Goal: Task Accomplishment & Management: Manage account settings

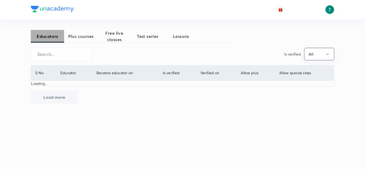
click at [41, 38] on span "Educators" at bounding box center [47, 36] width 33 height 6
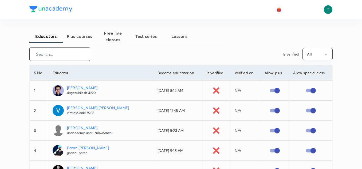
click at [51, 56] on input "text" at bounding box center [60, 54] width 60 height 14
click at [77, 38] on span "Plus courses" at bounding box center [79, 36] width 33 height 6
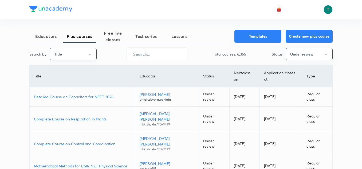
click at [85, 55] on button "Title" at bounding box center [73, 54] width 47 height 13
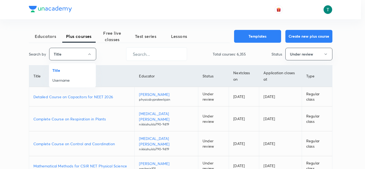
click at [71, 78] on span "Username" at bounding box center [72, 80] width 40 height 6
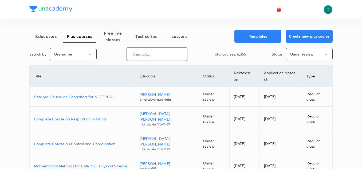
paste input "ryphysics"
click at [154, 57] on input "text" at bounding box center [157, 54] width 60 height 14
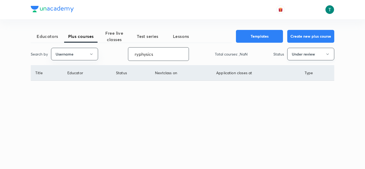
type input "ryphysics"
click at [301, 58] on button "Under review" at bounding box center [310, 54] width 47 height 13
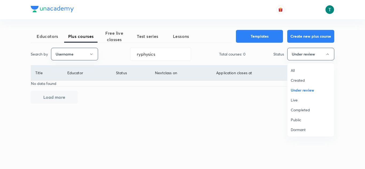
click at [297, 74] on li "All" at bounding box center [310, 70] width 46 height 10
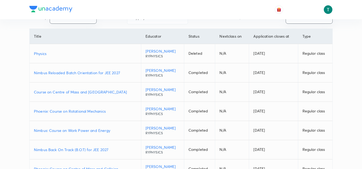
scroll to position [37, 0]
click at [82, 93] on p "Course on Centre of Mass and Collison" at bounding box center [85, 92] width 103 height 6
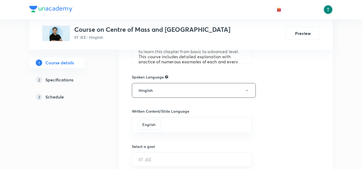
scroll to position [299, 0]
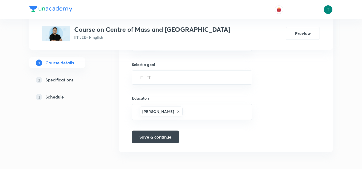
click at [58, 96] on h5 "Schedule" at bounding box center [54, 97] width 18 height 6
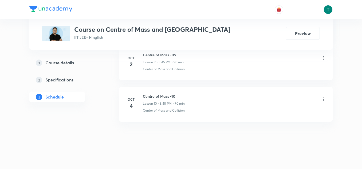
scroll to position [647, 0]
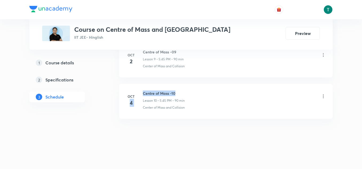
drag, startPoint x: 137, startPoint y: 90, endPoint x: 201, endPoint y: 87, distance: 64.4
click at [201, 87] on li "Oct 4 Centre of Mass -10 Lesson 10 • 5:45 PM • 90 min Center of Mass and Collis…" at bounding box center [225, 101] width 213 height 35
drag, startPoint x: 142, startPoint y: 91, endPoint x: 201, endPoint y: 88, distance: 59.0
click at [201, 88] on li "Oct 4 Centre of Mass -10 Lesson 10 • 5:45 PM • 90 min Center of Mass and Collis…" at bounding box center [225, 101] width 213 height 35
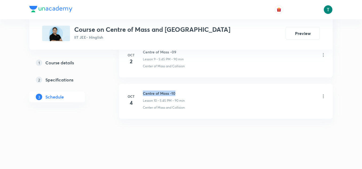
copy h6 "Centre of Mass -10"
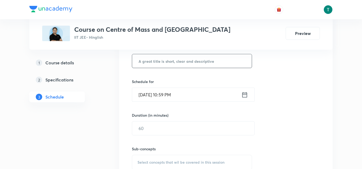
scroll to position [148, 0]
paste input "Centre of Mass -10"
click at [161, 64] on input "Centre of Mass -10" at bounding box center [192, 62] width 120 height 14
type input "Centre of Mass -11"
click at [155, 96] on input "Oct 5, 2025, 10:59 PM" at bounding box center [186, 96] width 109 height 14
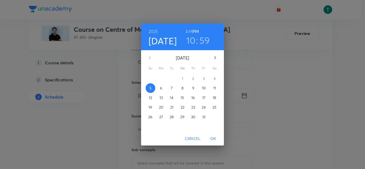
click at [169, 85] on button "7" at bounding box center [172, 88] width 10 height 10
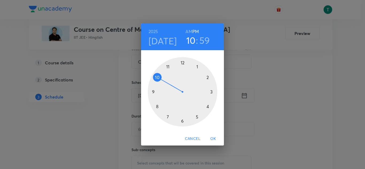
click at [196, 118] on div at bounding box center [182, 91] width 69 height 69
click at [154, 93] on div at bounding box center [182, 91] width 69 height 69
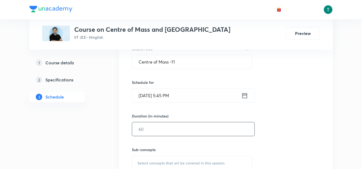
click at [154, 133] on input "text" at bounding box center [193, 129] width 122 height 14
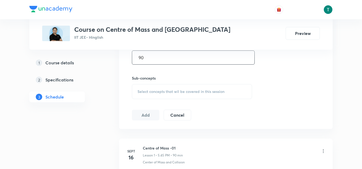
scroll to position [220, 0]
type input "90"
click at [159, 86] on div "Select concepts that wil be covered in this session" at bounding box center [192, 91] width 120 height 15
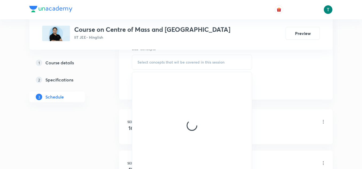
scroll to position [249, 0]
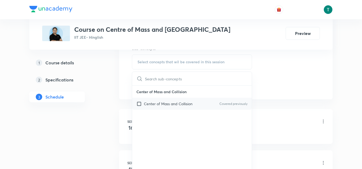
click at [160, 105] on p "Center of Mass and Collision" at bounding box center [168, 104] width 49 height 6
checkbox input "true"
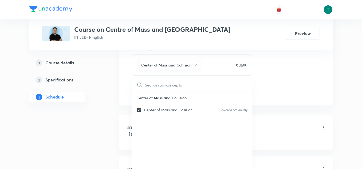
click at [107, 84] on div "Plus Courses Course on Centre of Mass and Collison IIT JEE • Hinglish Preview 1…" at bounding box center [180, 172] width 303 height 782
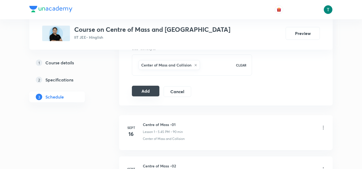
click at [147, 92] on button "Add" at bounding box center [145, 91] width 27 height 11
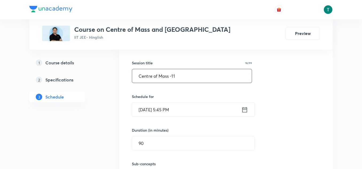
scroll to position [133, 0]
drag, startPoint x: 182, startPoint y: 79, endPoint x: 122, endPoint y: 78, distance: 59.8
click at [122, 78] on div "Session 11 Live class Quiz Recorded classes Session title 18/99 Centre of Mass …" at bounding box center [225, 118] width 213 height 205
click at [121, 86] on div "Session 11 Live class Quiz Recorded classes Session title 18/99 Centre of Mass …" at bounding box center [225, 118] width 213 height 205
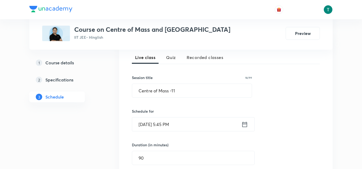
scroll to position [123, 0]
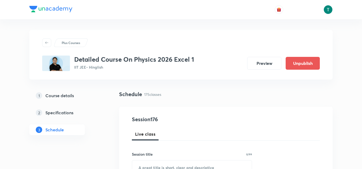
click at [193, 94] on div "Schedule 175 classes" at bounding box center [225, 94] width 213 height 8
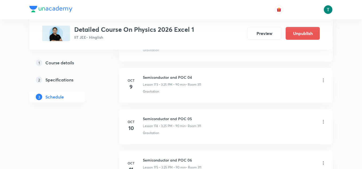
scroll to position [7498, 0]
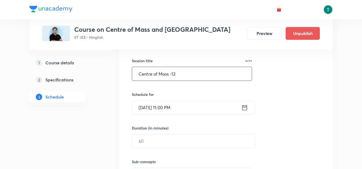
scroll to position [136, 0]
type input "Centre of Mass -12"
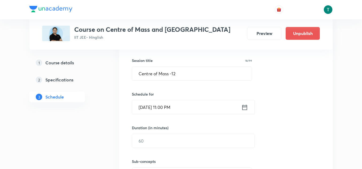
click at [164, 106] on input "[DATE] 11:00 PM" at bounding box center [186, 107] width 109 height 14
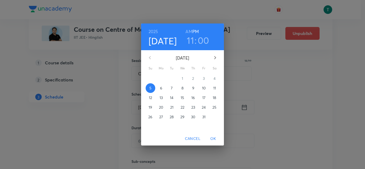
click at [195, 89] on span "9" at bounding box center [193, 87] width 10 height 5
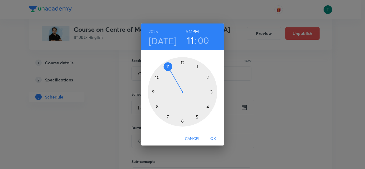
click at [188, 34] on h6 "AM" at bounding box center [188, 31] width 7 height 7
click at [203, 40] on h3 "00" at bounding box center [202, 40] width 11 height 11
click at [152, 92] on div at bounding box center [182, 91] width 69 height 69
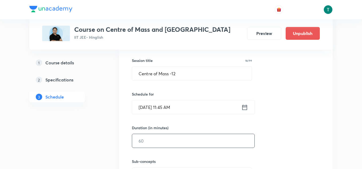
click at [155, 139] on input "text" at bounding box center [193, 141] width 122 height 14
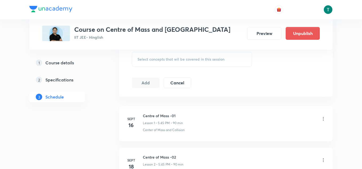
scroll to position [252, 0]
type input "90"
click at [156, 60] on span "Select concepts that wil be covered in this session" at bounding box center [180, 59] width 87 height 4
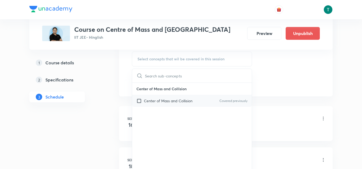
click at [158, 106] on div "Center of Mass and Collision Covered previously" at bounding box center [192, 101] width 120 height 12
checkbox input "true"
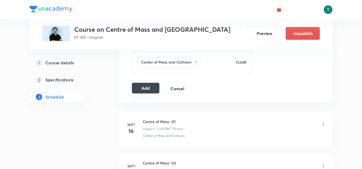
click at [140, 90] on button "Add" at bounding box center [145, 88] width 27 height 11
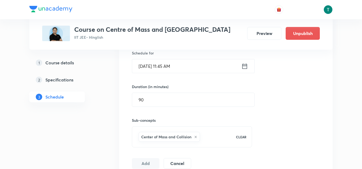
scroll to position [178, 0]
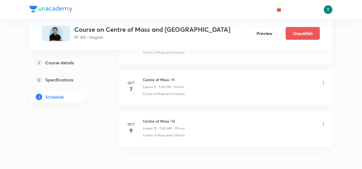
scroll to position [713, 0]
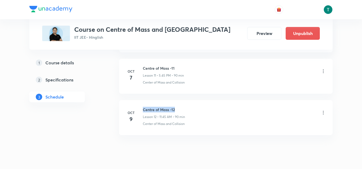
drag, startPoint x: 143, startPoint y: 107, endPoint x: 197, endPoint y: 101, distance: 53.7
click at [197, 101] on li "[DATE] Centre of Mass -12 Lesson 12 • 11:45 AM • 90 min Center of Mass and Coll…" at bounding box center [225, 117] width 213 height 35
copy h6 "Centre of Mass -12"
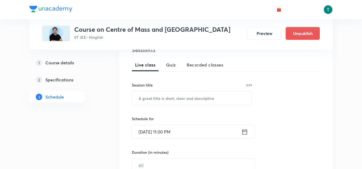
scroll to position [119, 0]
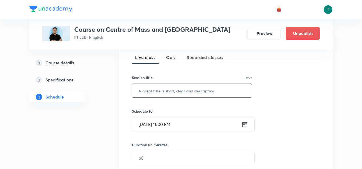
click at [166, 96] on input "text" at bounding box center [192, 91] width 120 height 14
paste input "Centre of Mass -12"
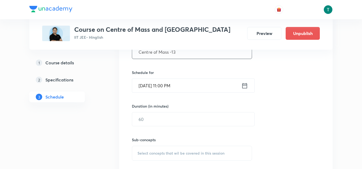
scroll to position [159, 0]
type input "Centre of Mass -13"
click at [156, 89] on input "Oct 5, 2025, 11:00 PM" at bounding box center [186, 85] width 109 height 14
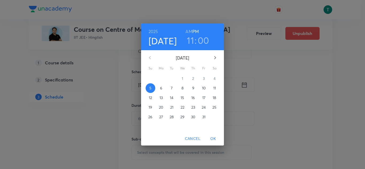
click at [217, 87] on span "11" at bounding box center [214, 87] width 10 height 5
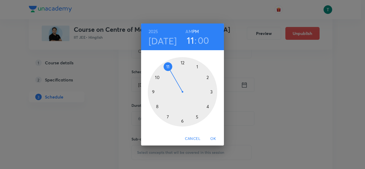
click at [197, 117] on div at bounding box center [182, 91] width 69 height 69
click at [153, 92] on div at bounding box center [182, 91] width 69 height 69
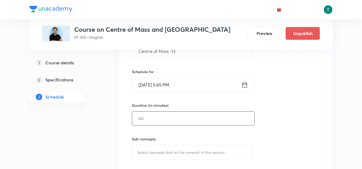
click at [143, 118] on input "text" at bounding box center [193, 119] width 122 height 14
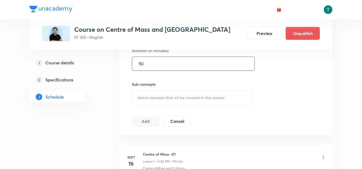
scroll to position [214, 0]
type input "90"
click at [157, 90] on div "Select concepts that wil be covered in this session" at bounding box center [192, 97] width 120 height 15
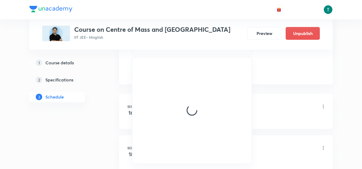
scroll to position [265, 0]
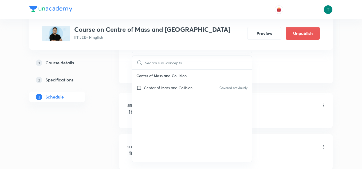
click at [164, 85] on p "Center of Mass and Collision" at bounding box center [168, 88] width 49 height 6
checkbox input "true"
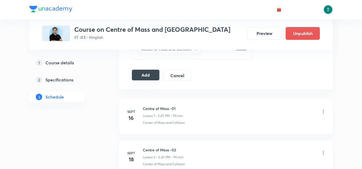
click at [150, 80] on button "Add" at bounding box center [145, 75] width 27 height 11
click at [145, 76] on button "Add" at bounding box center [145, 75] width 27 height 11
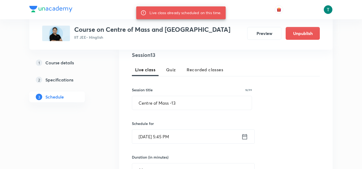
scroll to position [108, 0]
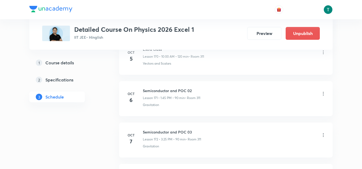
scroll to position [7335, 0]
click at [323, 96] on icon at bounding box center [323, 93] width 1 height 3
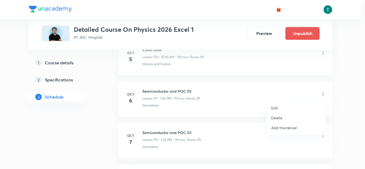
click at [273, 106] on p "Edit" at bounding box center [274, 108] width 7 height 6
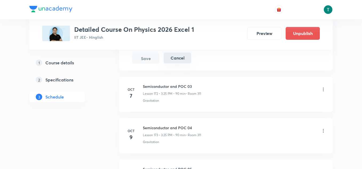
click at [180, 60] on button "Cancel" at bounding box center [177, 58] width 27 height 11
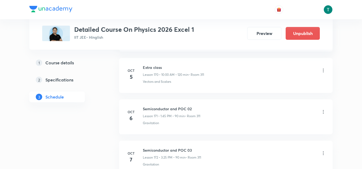
scroll to position [7072, 0]
click at [325, 112] on icon at bounding box center [322, 111] width 5 height 5
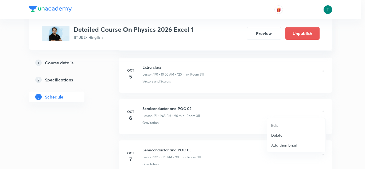
click at [277, 125] on p "Edit" at bounding box center [274, 125] width 7 height 6
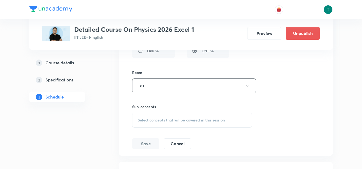
click at [176, 118] on span "Select concepts that wil be covered in this session" at bounding box center [181, 120] width 87 height 4
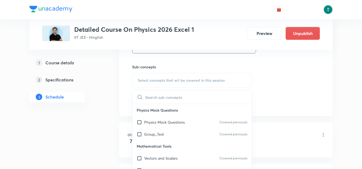
click at [153, 120] on p "Physics Mock Questions" at bounding box center [164, 122] width 41 height 6
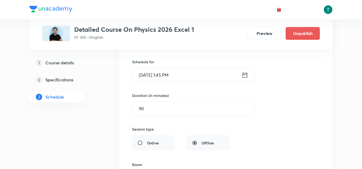
scroll to position [7139, 0]
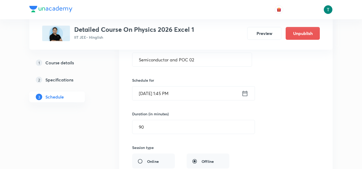
click at [175, 93] on input "[DATE] 1:45 PM" at bounding box center [186, 93] width 109 height 14
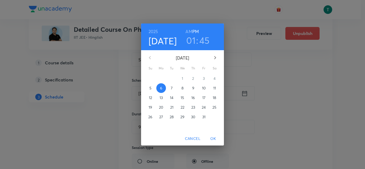
click at [203, 42] on h3 "45" at bounding box center [204, 40] width 10 height 11
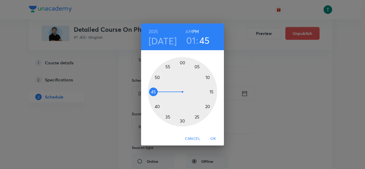
click at [207, 107] on div at bounding box center [182, 91] width 69 height 69
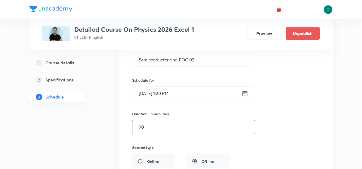
click at [155, 125] on input "90" at bounding box center [193, 127] width 122 height 14
type input "9"
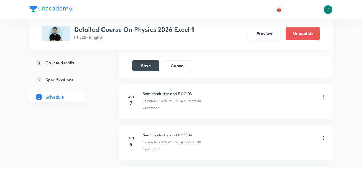
scroll to position [7334, 0]
type input "115"
click at [148, 62] on button "Save" at bounding box center [145, 64] width 27 height 11
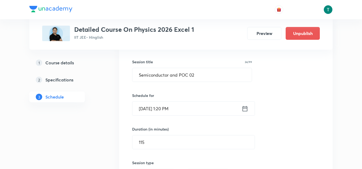
scroll to position [7115, 0]
